Goal: Information Seeking & Learning: Learn about a topic

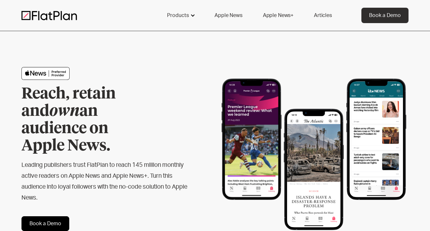
click at [183, 15] on div "Products" at bounding box center [178, 16] width 22 height 8
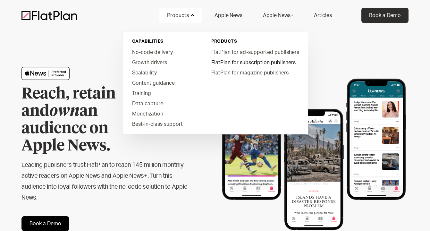
click at [247, 63] on link "FlatPlan for subscription publishers" at bounding box center [254, 62] width 97 height 10
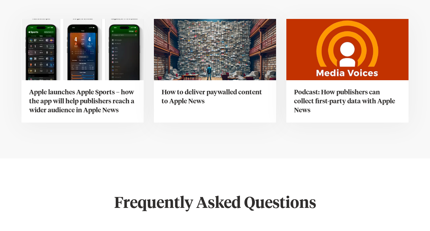
scroll to position [2251, 0]
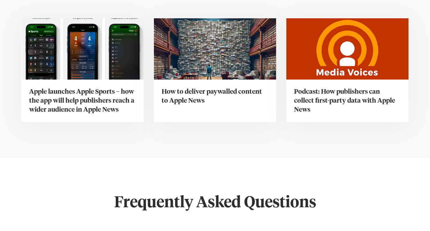
click at [78, 97] on h3 "Apple launches Apple Sports – how the app will help publishers reach a wider au…" at bounding box center [82, 100] width 107 height 27
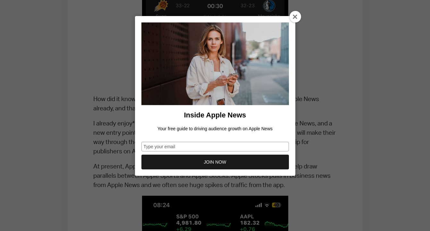
scroll to position [639, 0]
click at [300, 16] on div at bounding box center [296, 17] width 12 height 12
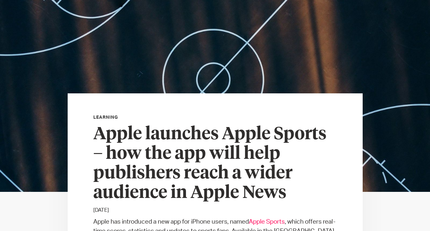
scroll to position [0, 0]
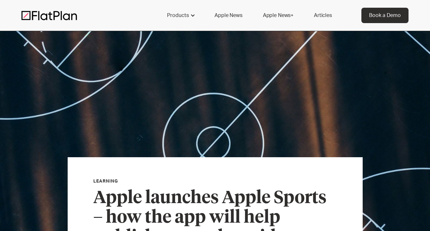
click at [70, 18] on img at bounding box center [48, 16] width 55 height 10
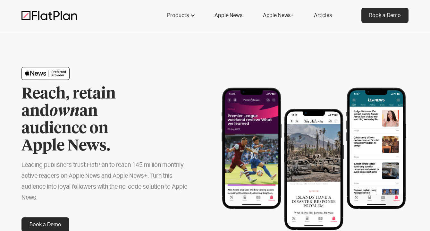
click at [318, 15] on link "Articles" at bounding box center [322, 15] width 33 height 15
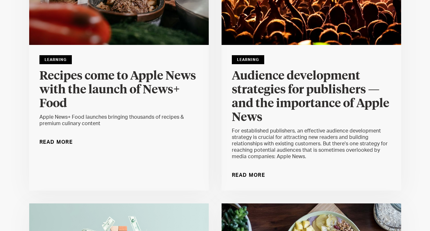
scroll to position [161, 0]
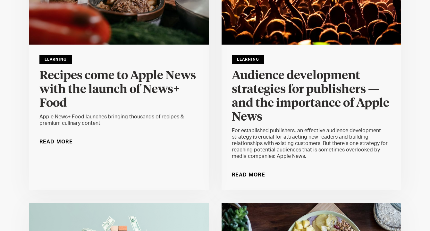
click at [295, 101] on h4 "Audience development strategies for publishers — and the importance of Apple Ne…" at bounding box center [311, 96] width 159 height 55
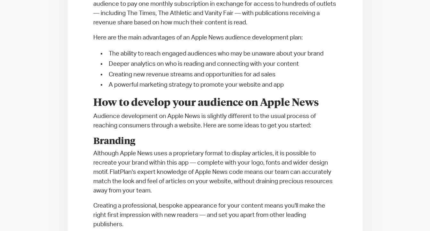
scroll to position [951, 0]
